Goal: Information Seeking & Learning: Find specific fact

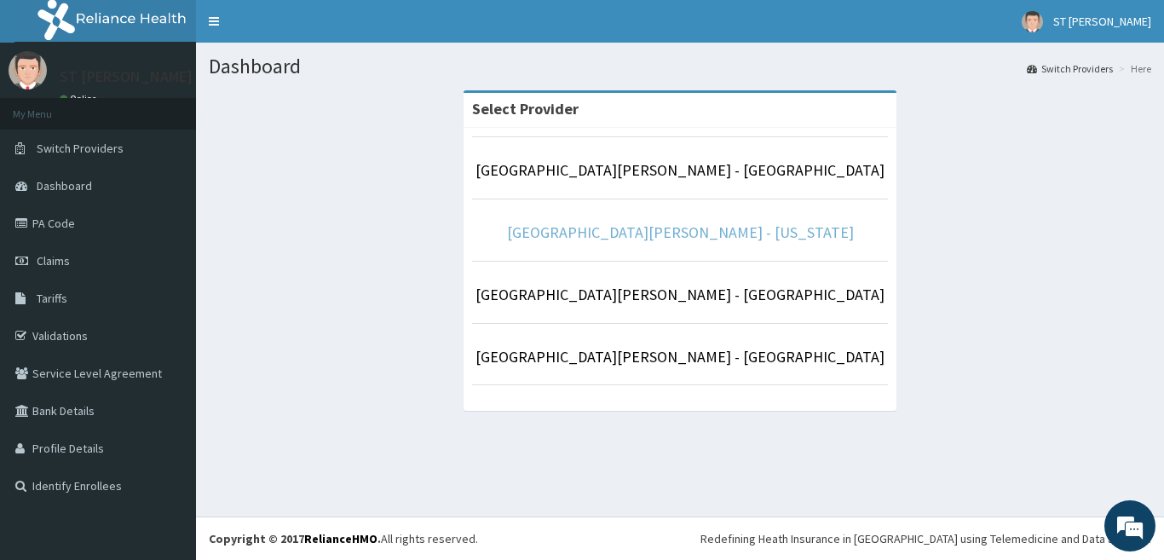
click at [682, 239] on link "[GEOGRAPHIC_DATA][PERSON_NAME] - [US_STATE]" at bounding box center [680, 232] width 347 height 20
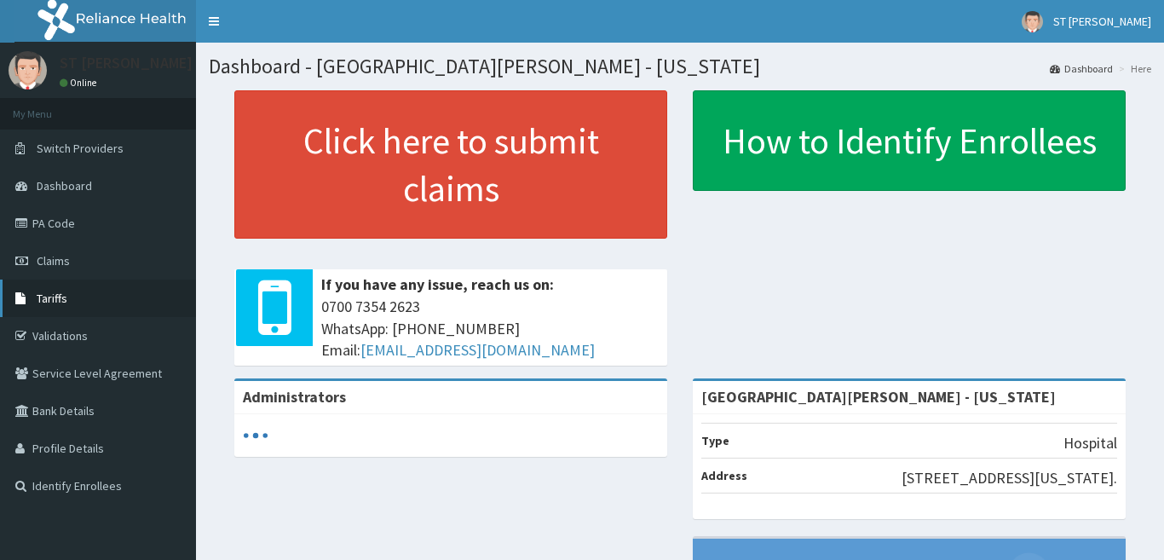
click at [44, 300] on span "Tariffs" at bounding box center [52, 298] width 31 height 15
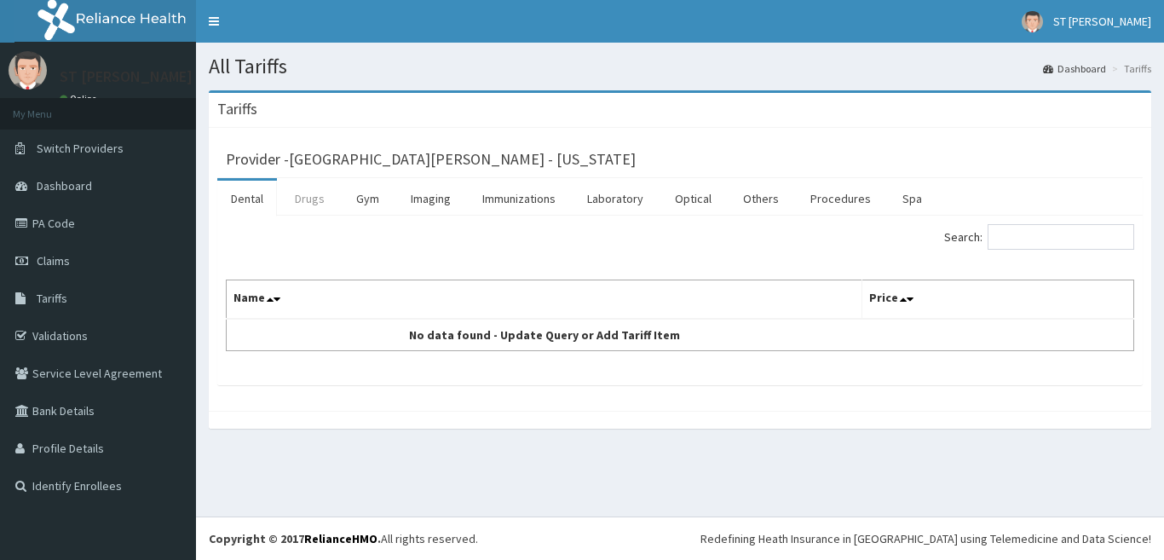
click at [318, 193] on link "Drugs" at bounding box center [309, 199] width 57 height 36
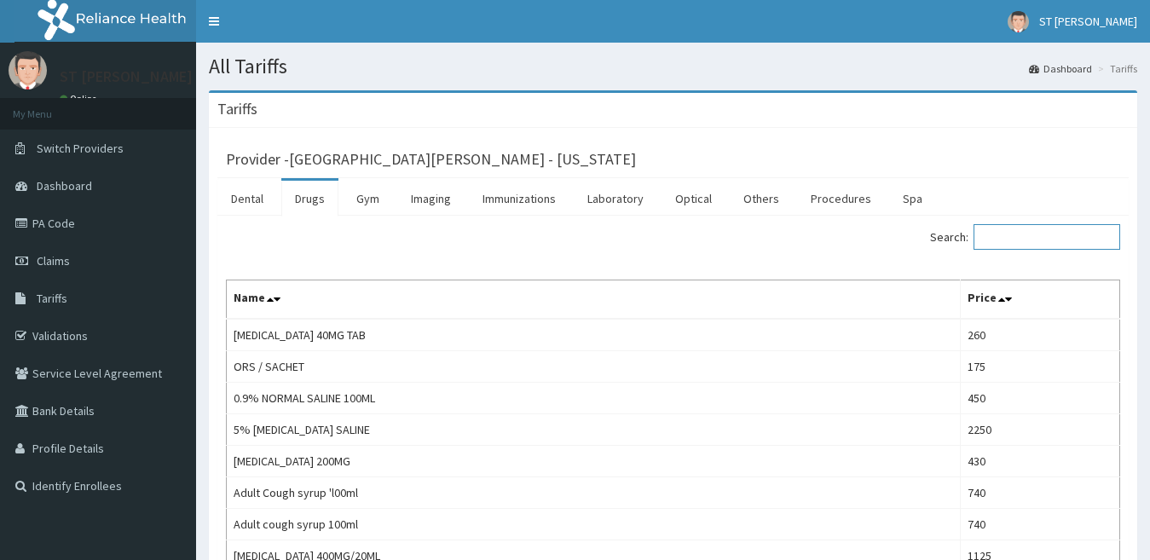
click at [1035, 241] on input "Search:" at bounding box center [1046, 237] width 147 height 26
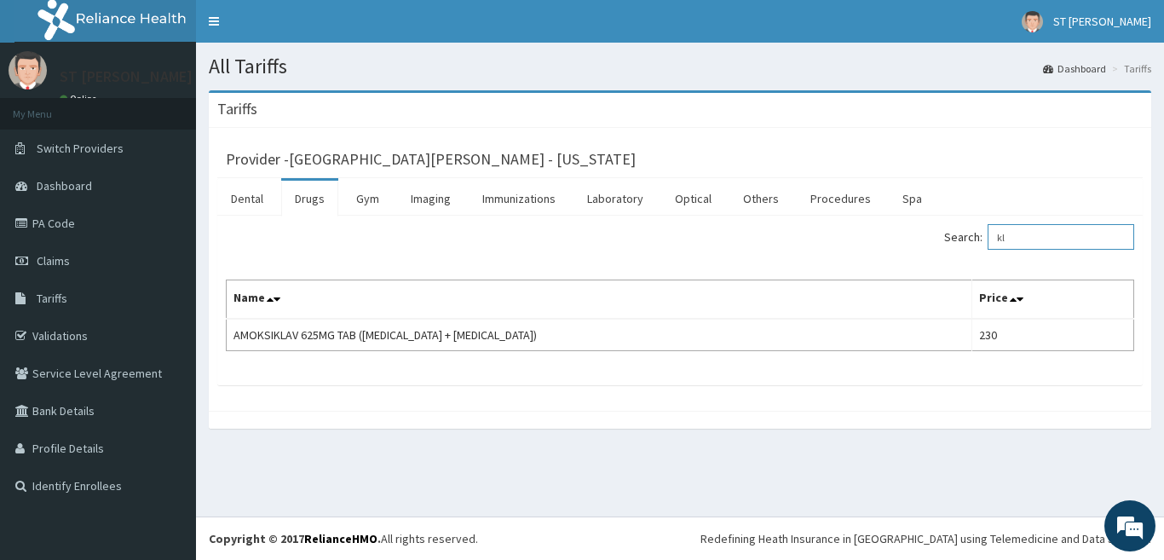
type input "k"
type input "m"
type input "a"
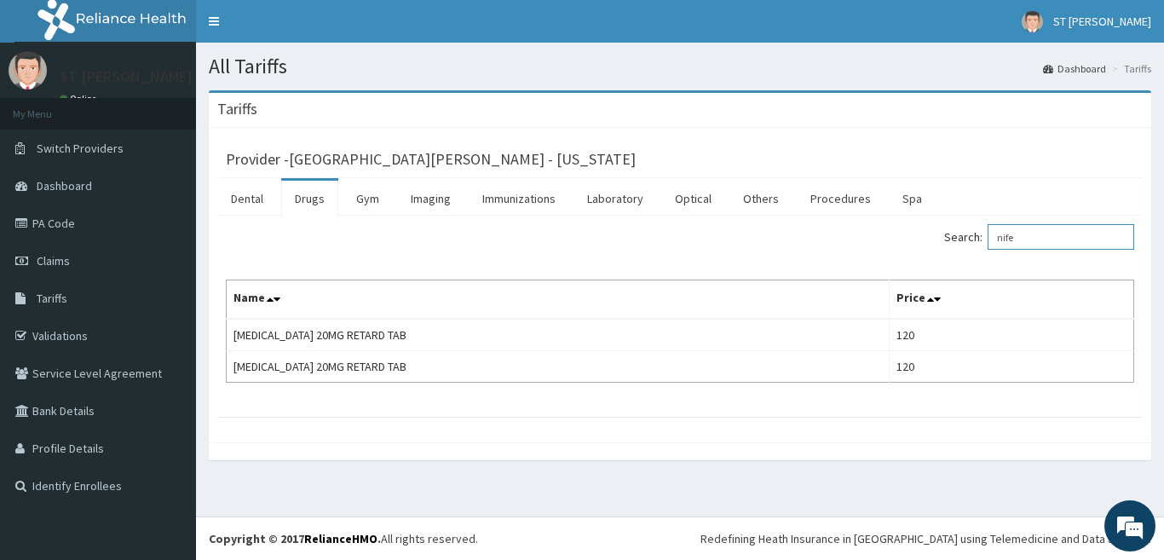
type input "nife"
click at [828, 214] on link "Procedures" at bounding box center [841, 199] width 88 height 36
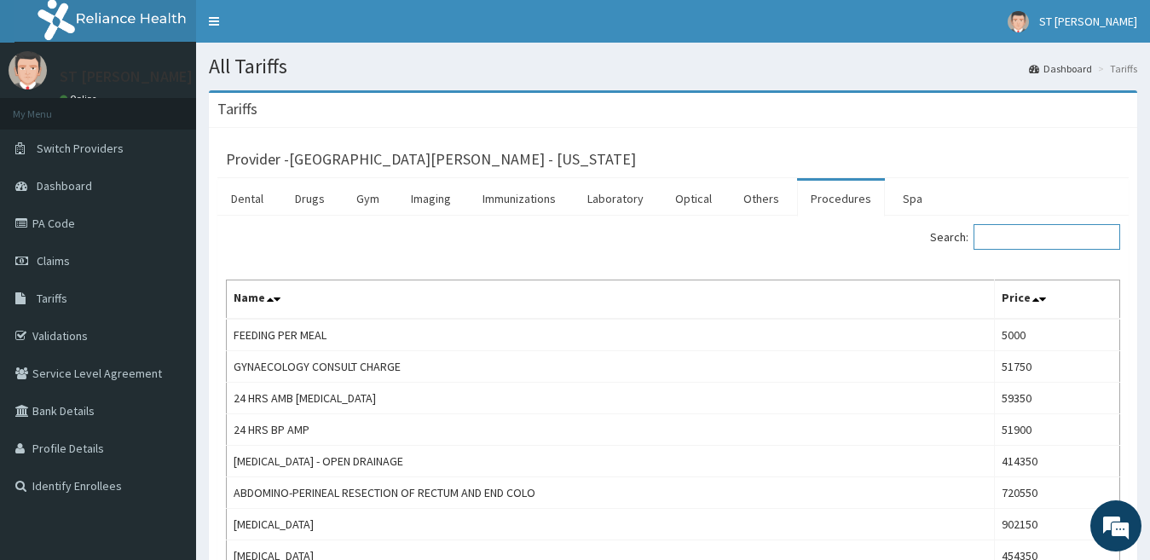
click at [1004, 243] on input "Search:" at bounding box center [1046, 237] width 147 height 26
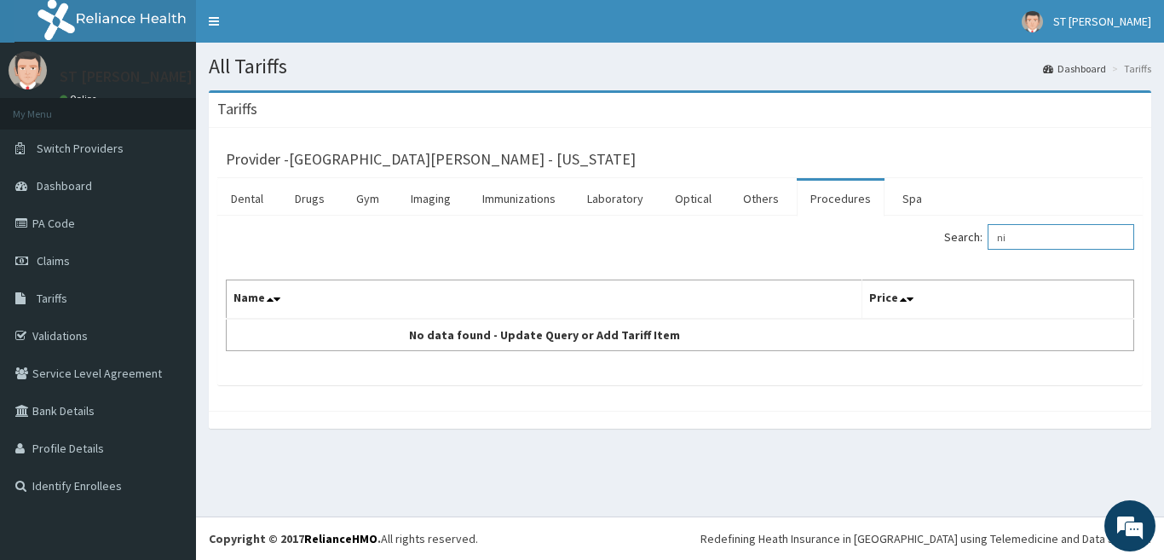
type input "n"
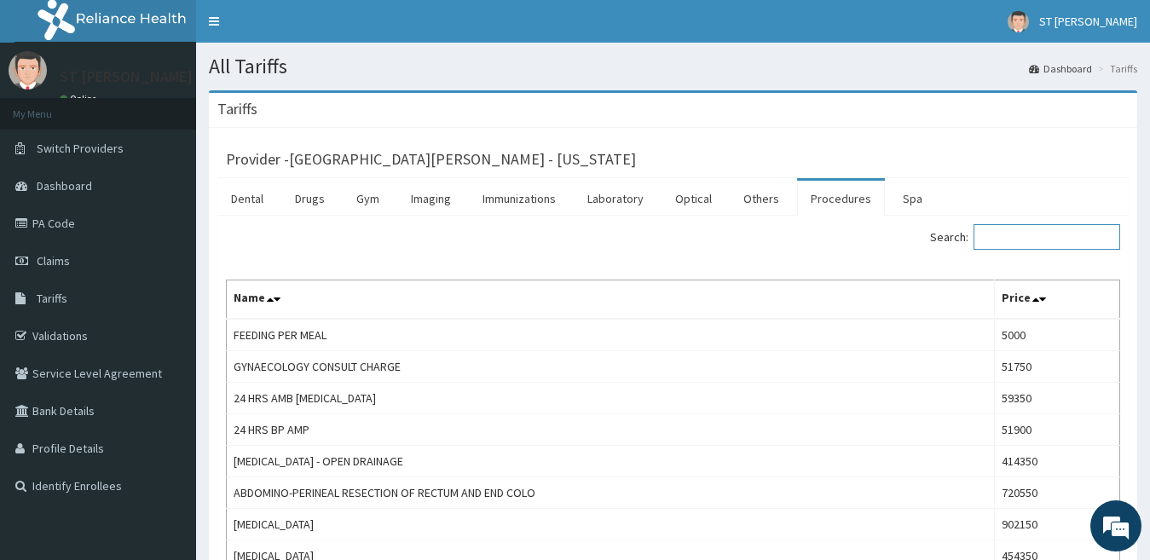
click at [1021, 242] on input "Search:" at bounding box center [1046, 237] width 147 height 26
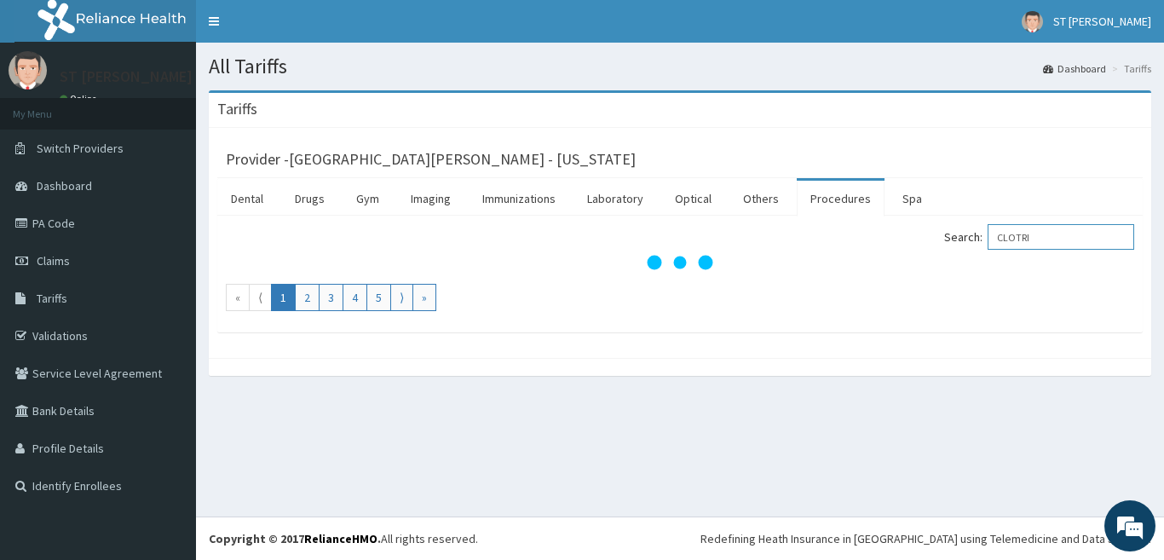
type input "CLOTRI"
